Goal: Check status: Check status

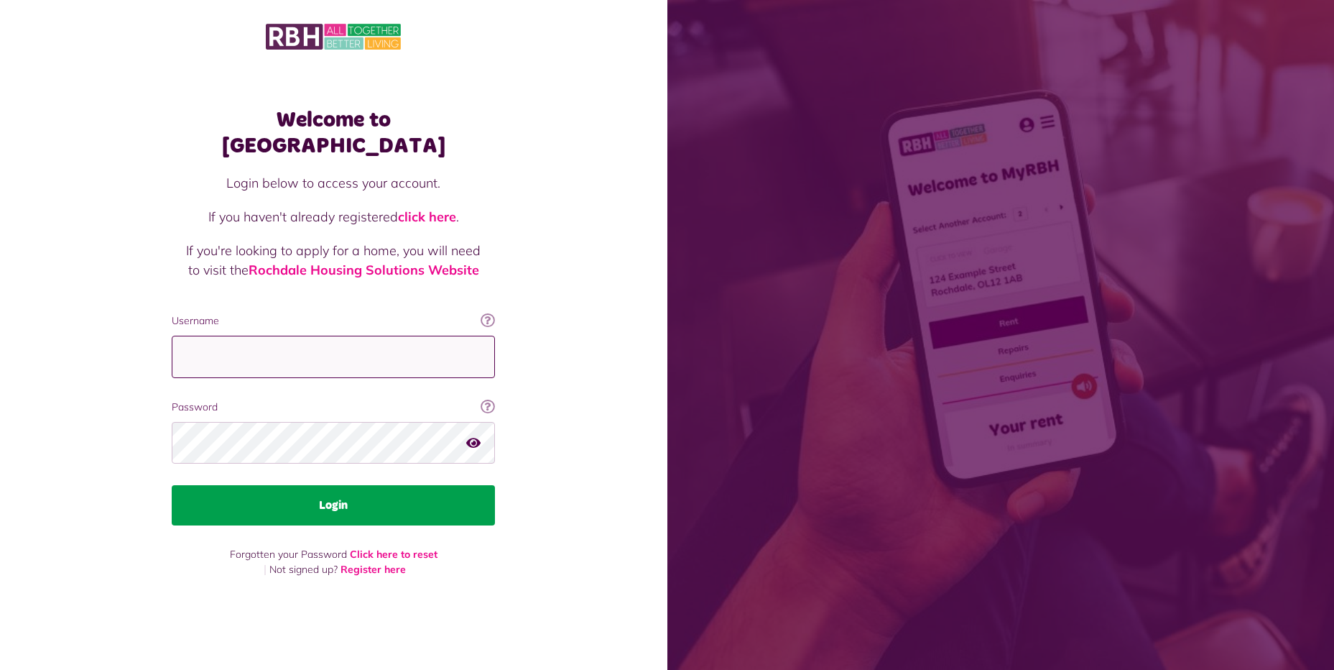
type input "**********"
click at [317, 492] on button "Login" at bounding box center [333, 505] width 323 height 40
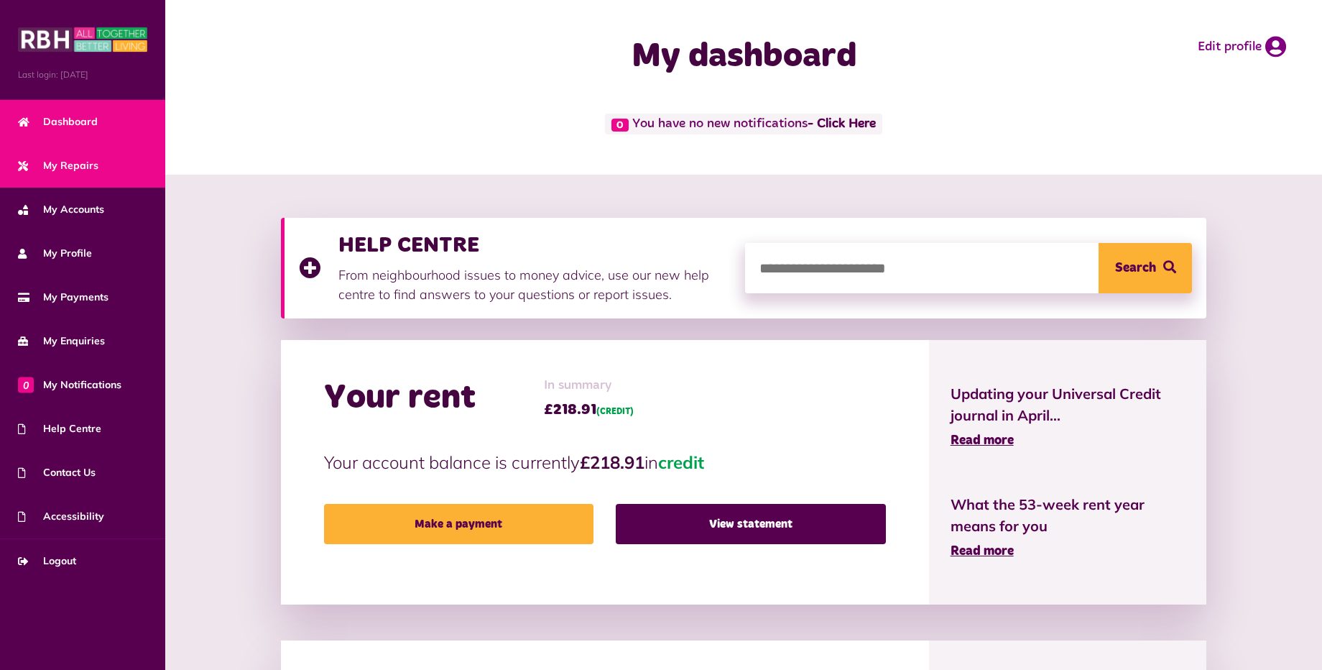
click at [84, 172] on span "My Repairs" at bounding box center [58, 165] width 80 height 15
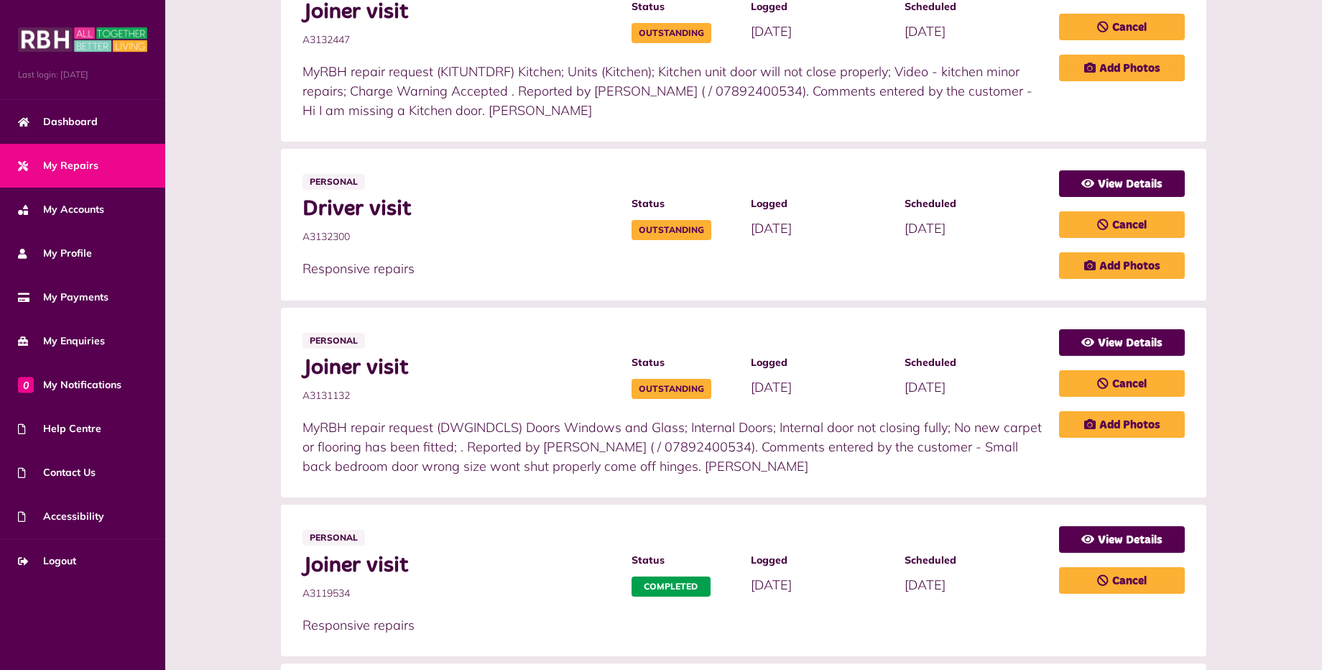
scroll to position [293, 0]
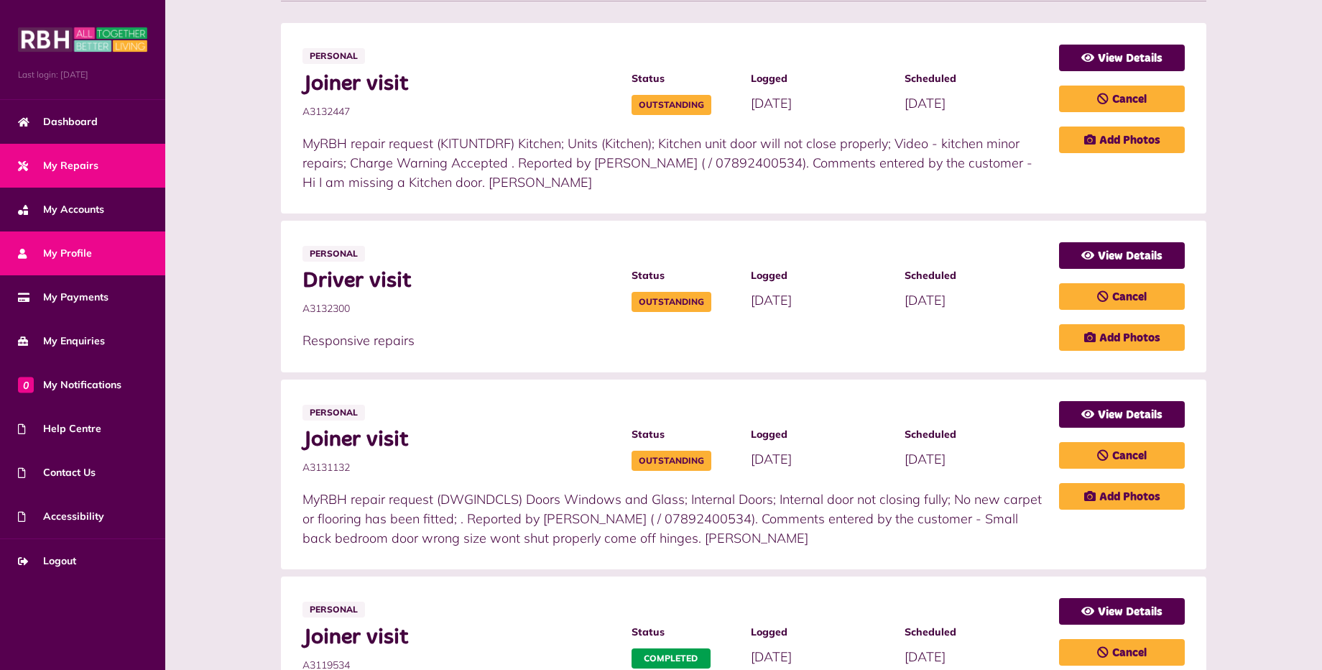
click at [113, 251] on link "My Profile" at bounding box center [82, 253] width 165 height 44
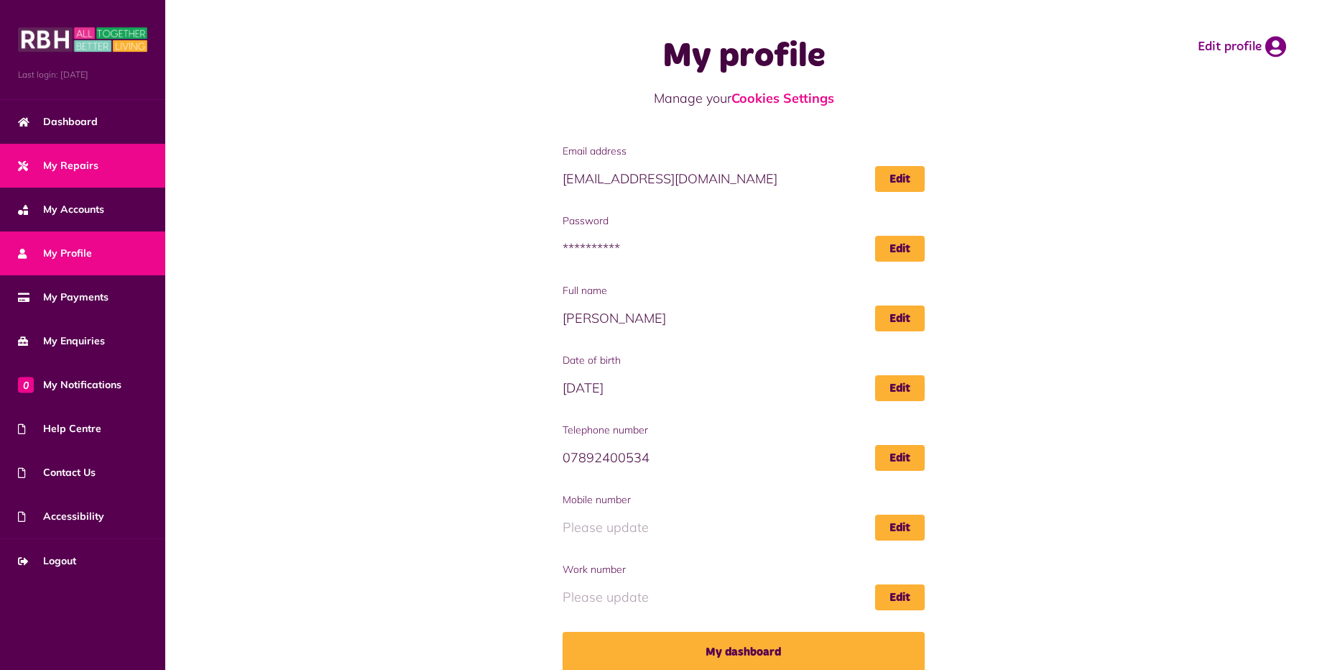
click at [107, 169] on link "My Repairs" at bounding box center [82, 166] width 165 height 44
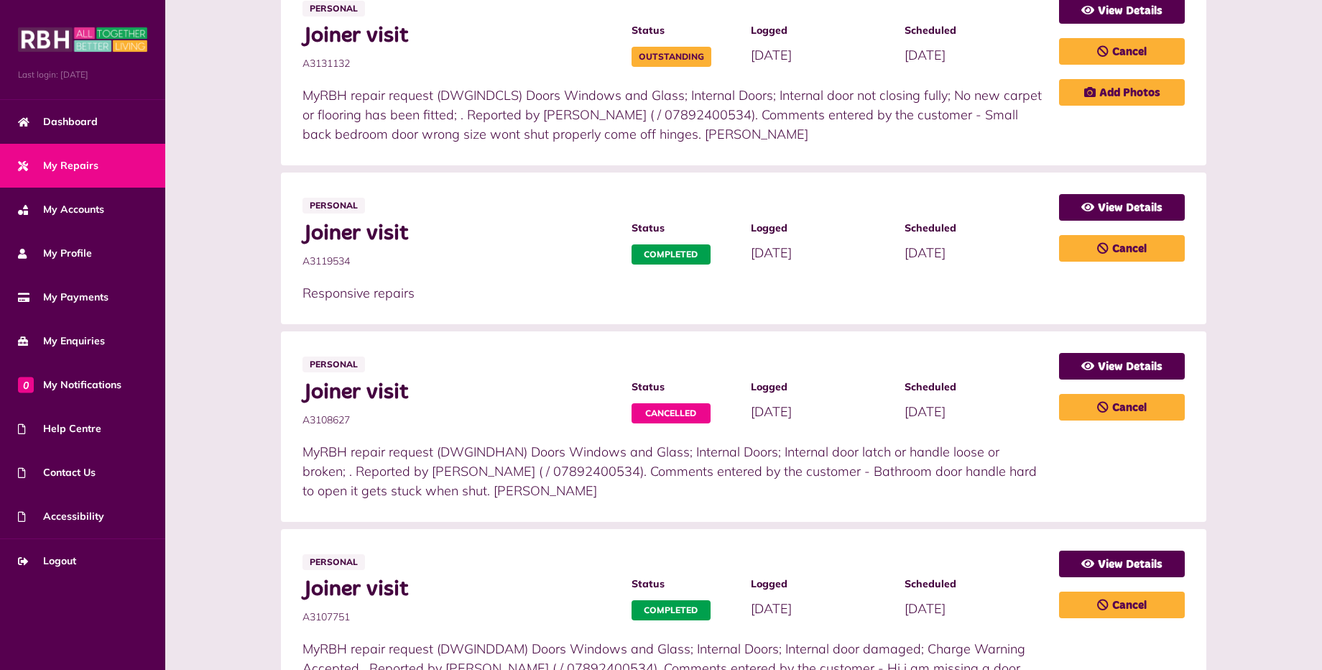
scroll to position [719, 0]
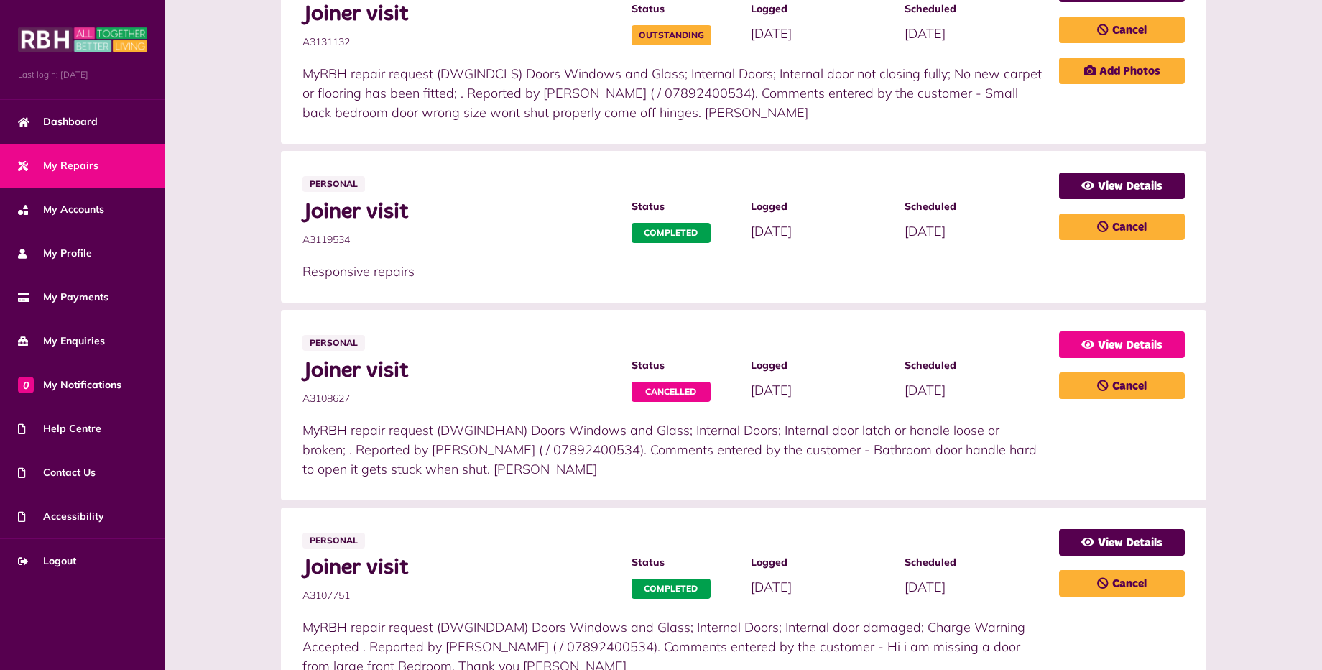
click at [1094, 342] on link "View Details" at bounding box center [1122, 344] width 126 height 27
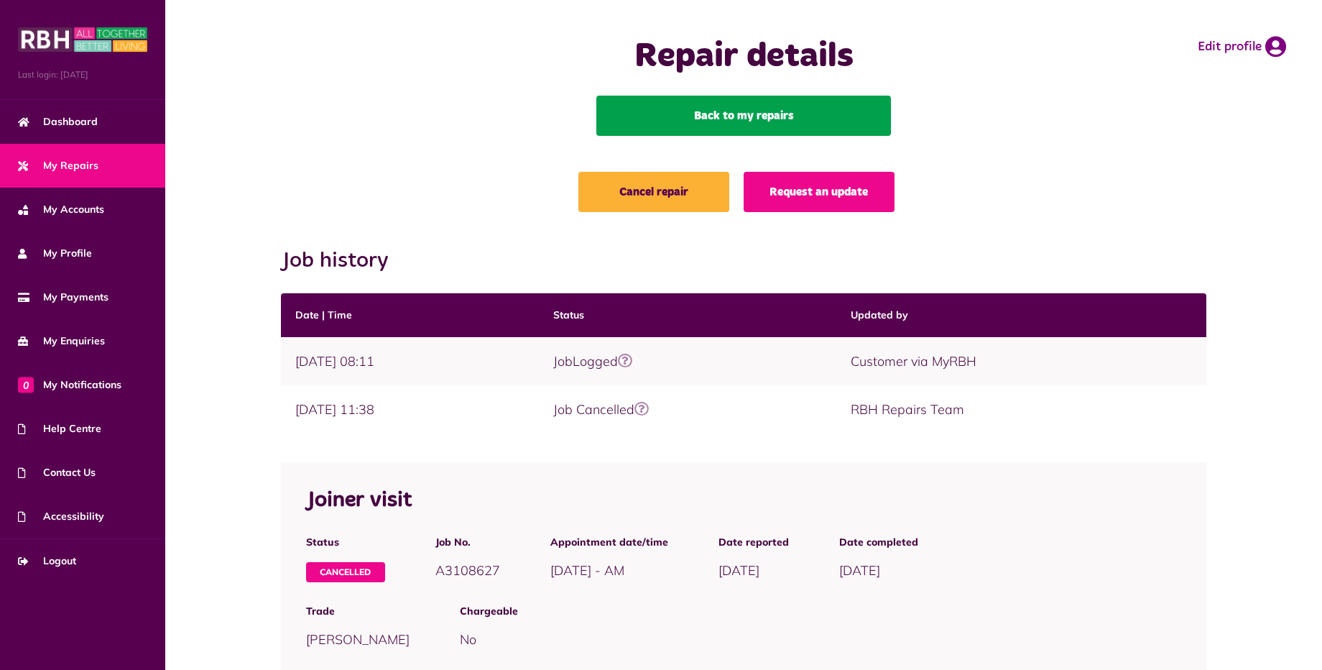
click at [671, 119] on link "Back to my repairs" at bounding box center [743, 116] width 295 height 40
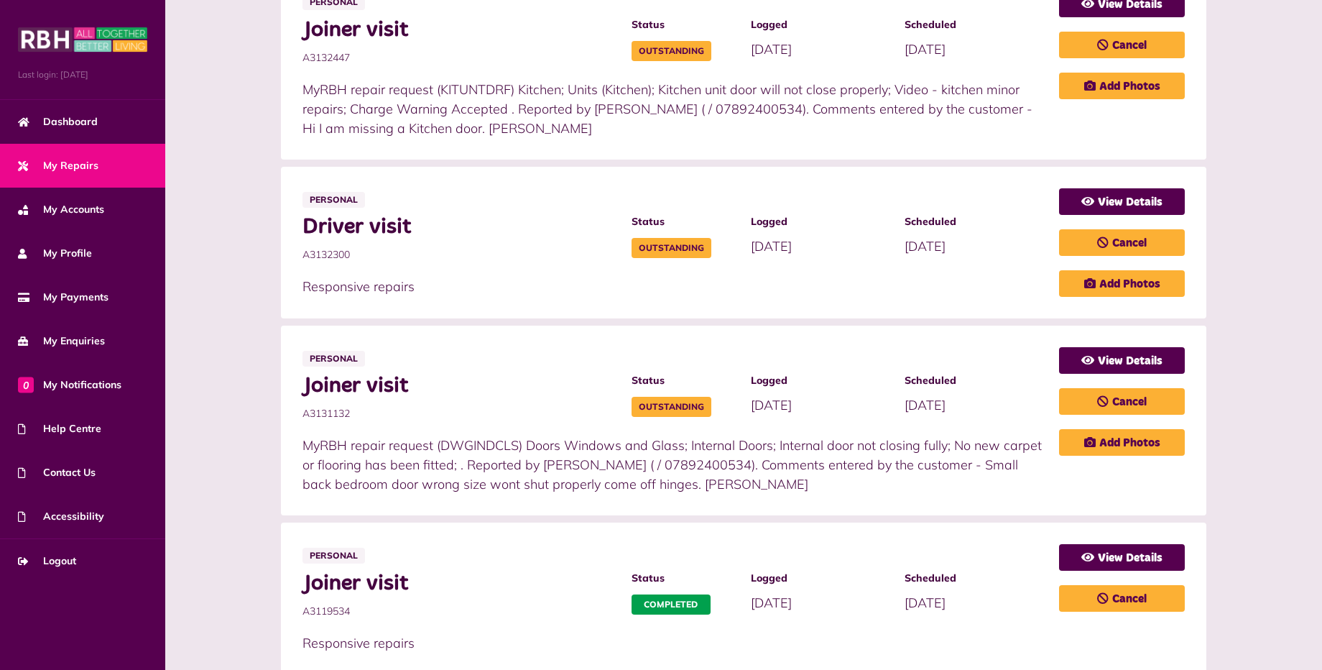
scroll to position [359, 0]
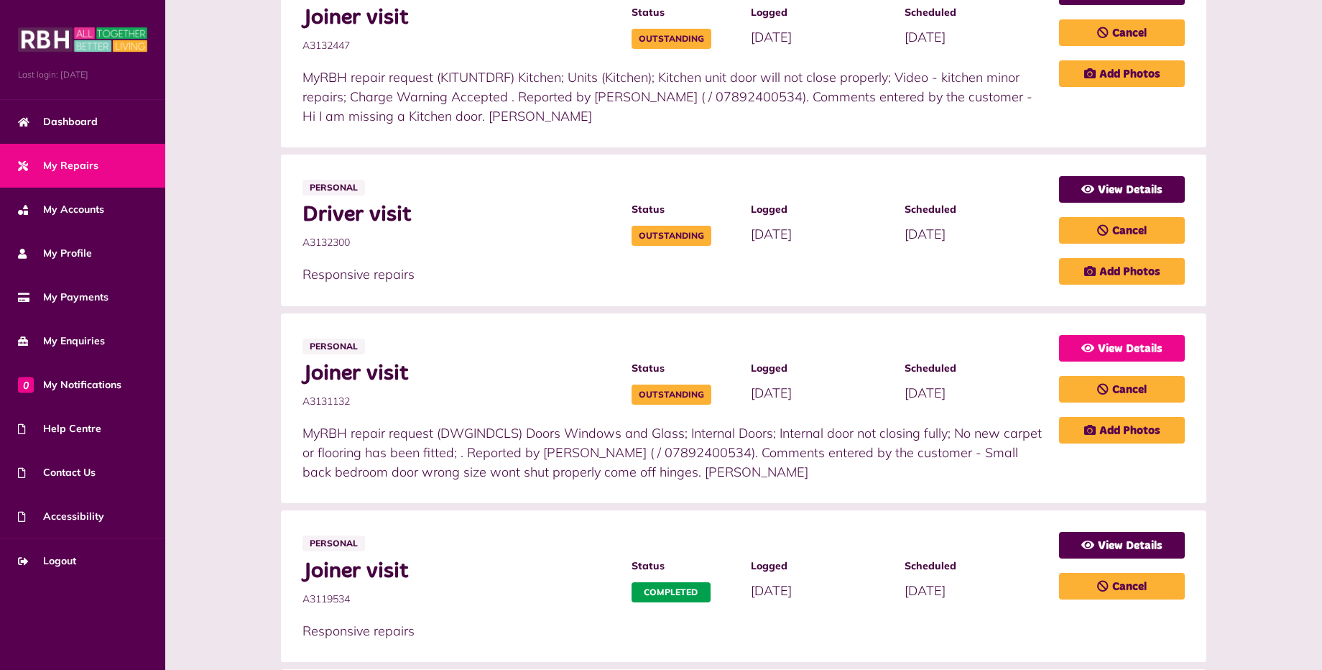
click at [1091, 343] on icon at bounding box center [1087, 347] width 13 height 11
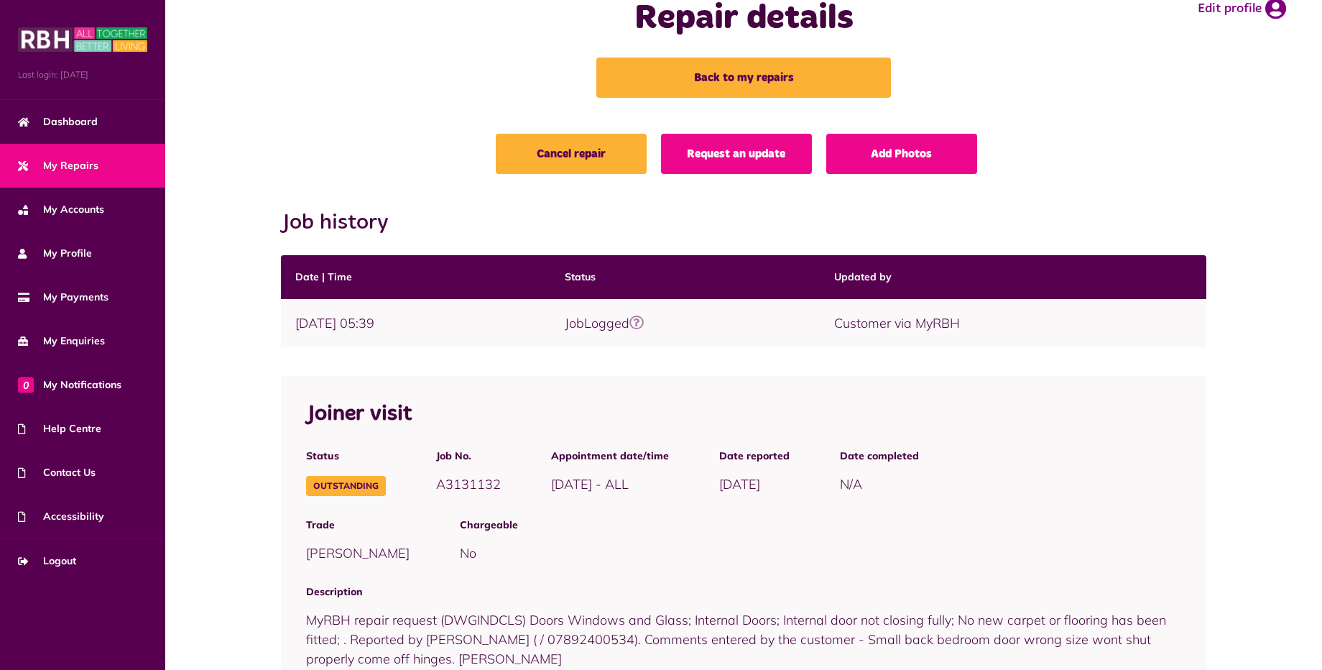
scroll to position [72, 0]
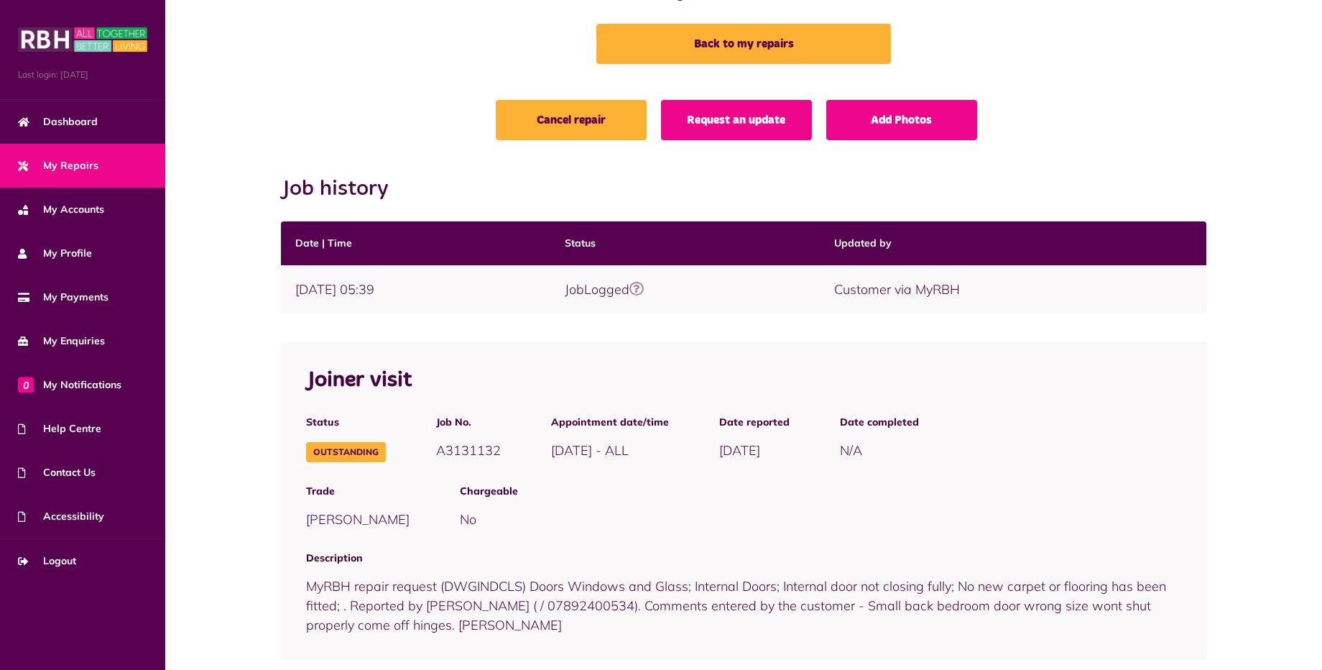
click at [126, 161] on link "My Repairs" at bounding box center [82, 166] width 165 height 44
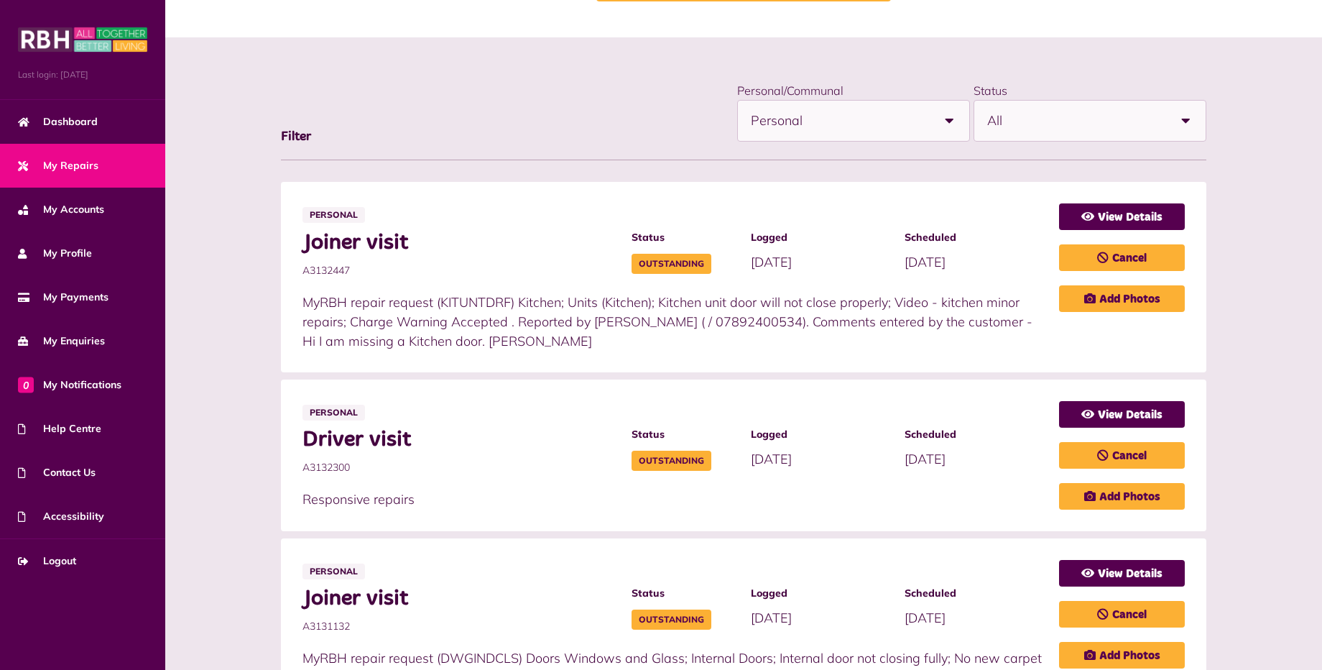
scroll to position [144, 0]
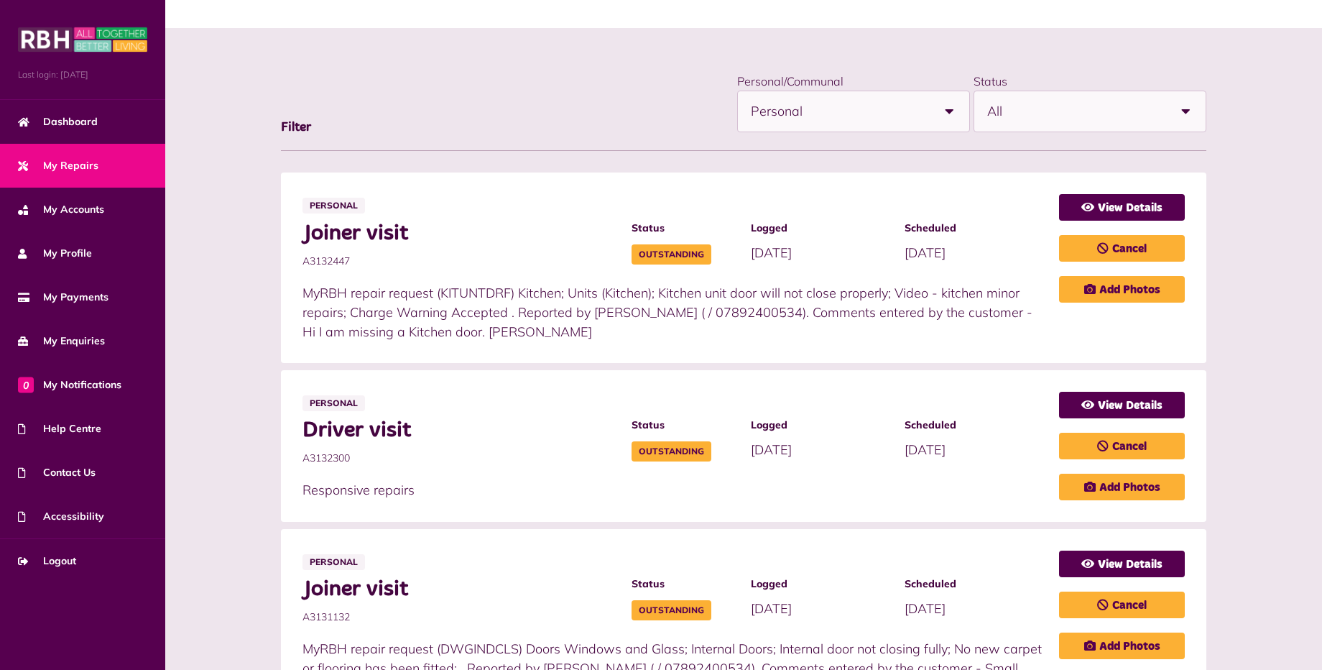
click at [1131, 193] on li "Personal Joiner visit A3132447 Status Outstanding Logged 04/09/2025" at bounding box center [744, 267] width 926 height 190
click at [1115, 204] on link "View Details" at bounding box center [1122, 207] width 126 height 27
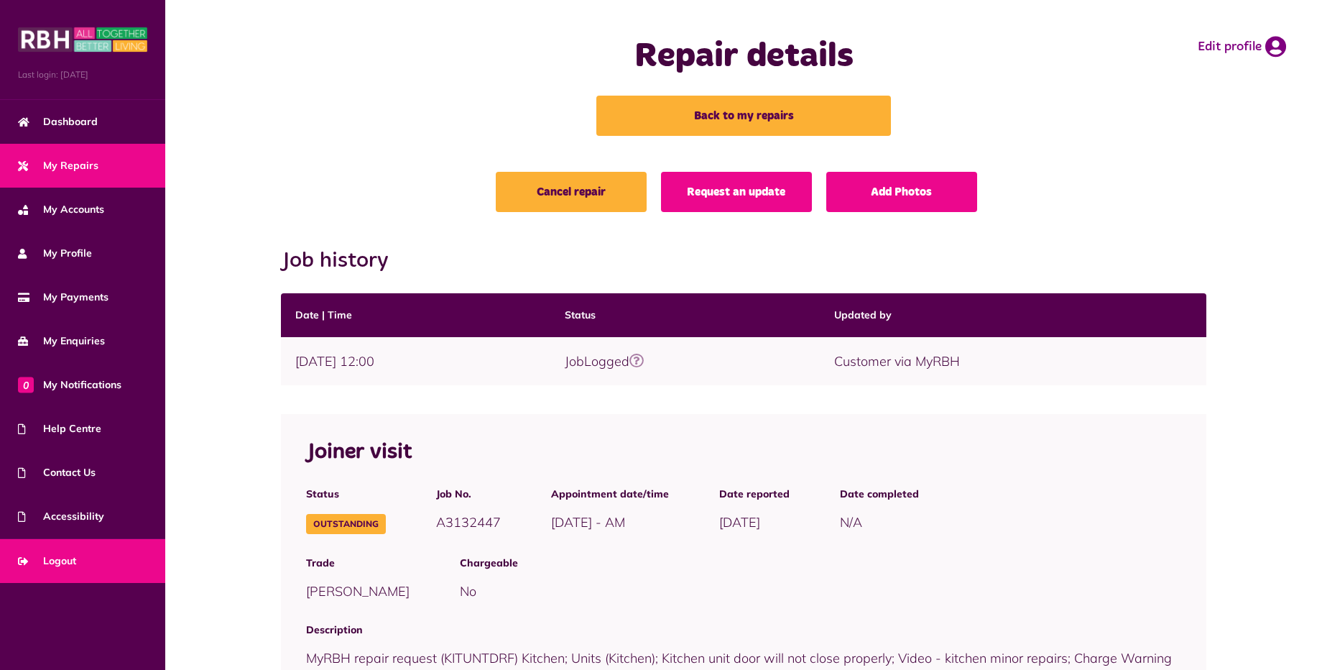
click at [64, 562] on span "Logout" at bounding box center [47, 560] width 58 height 15
